Goal: Information Seeking & Learning: Learn about a topic

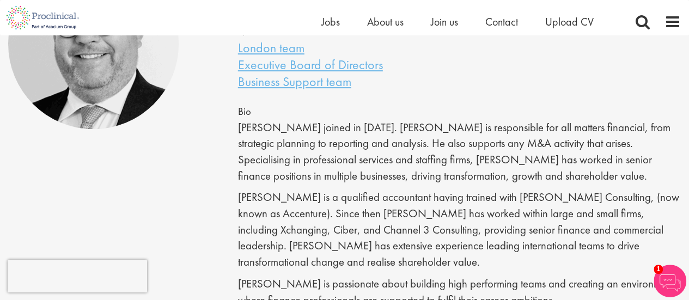
scroll to position [109, 0]
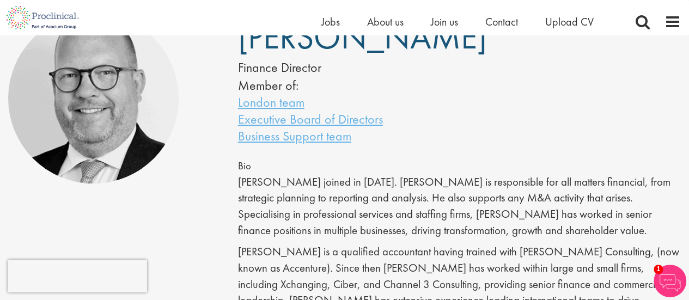
click at [339, 204] on p "John joined in February 2021. John is responsible for all matters financial, fr…" at bounding box center [459, 206] width 443 height 65
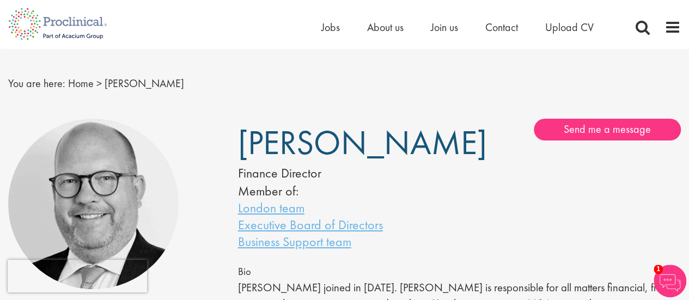
scroll to position [0, 0]
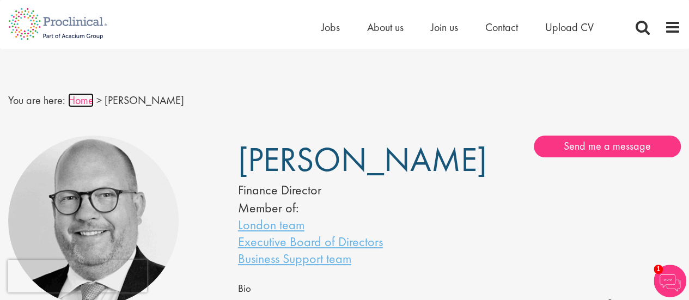
click at [70, 101] on link "Home" at bounding box center [81, 100] width 26 height 14
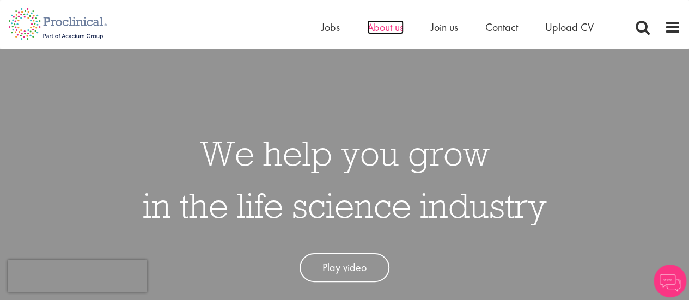
click at [385, 28] on span "About us" at bounding box center [385, 27] width 37 height 14
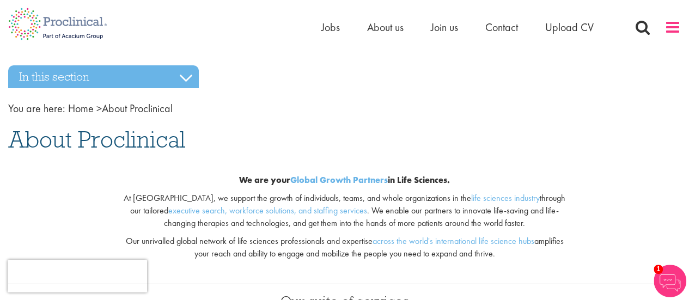
click at [675, 27] on span at bounding box center [673, 27] width 16 height 16
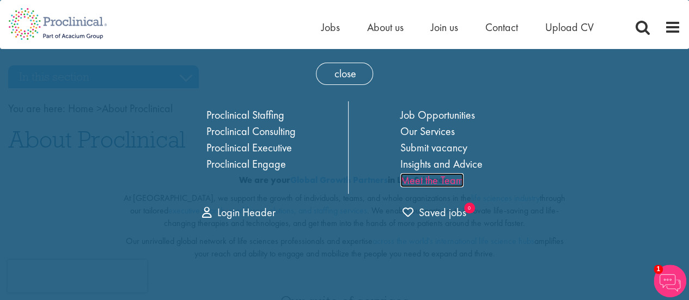
click at [424, 183] on link "Meet the Team" at bounding box center [431, 180] width 63 height 14
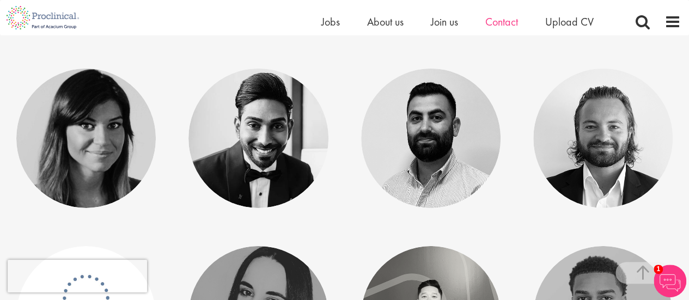
scroll to position [1798, 0]
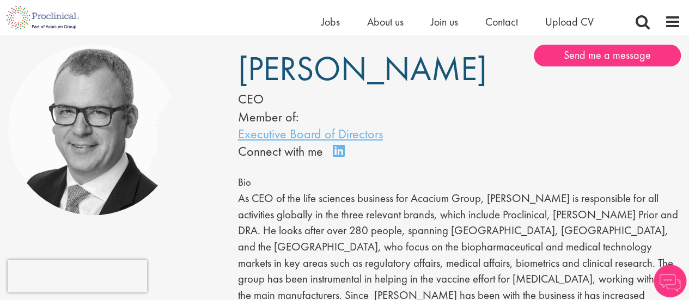
scroll to position [54, 0]
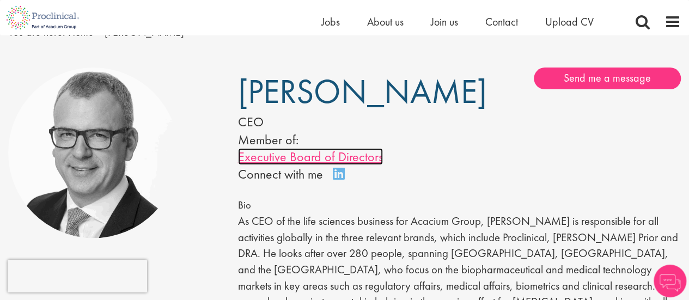
click at [266, 150] on link "Executive Board of Directors" at bounding box center [310, 156] width 145 height 17
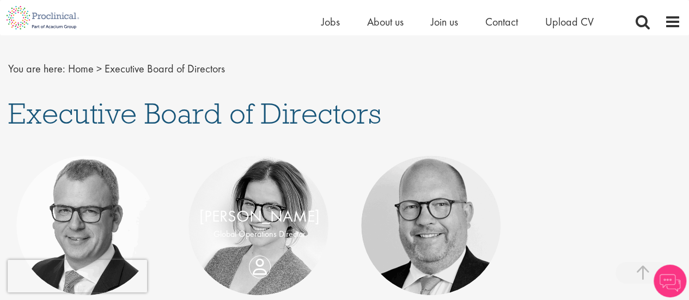
scroll to position [218, 0]
